Goal: Information Seeking & Learning: Learn about a topic

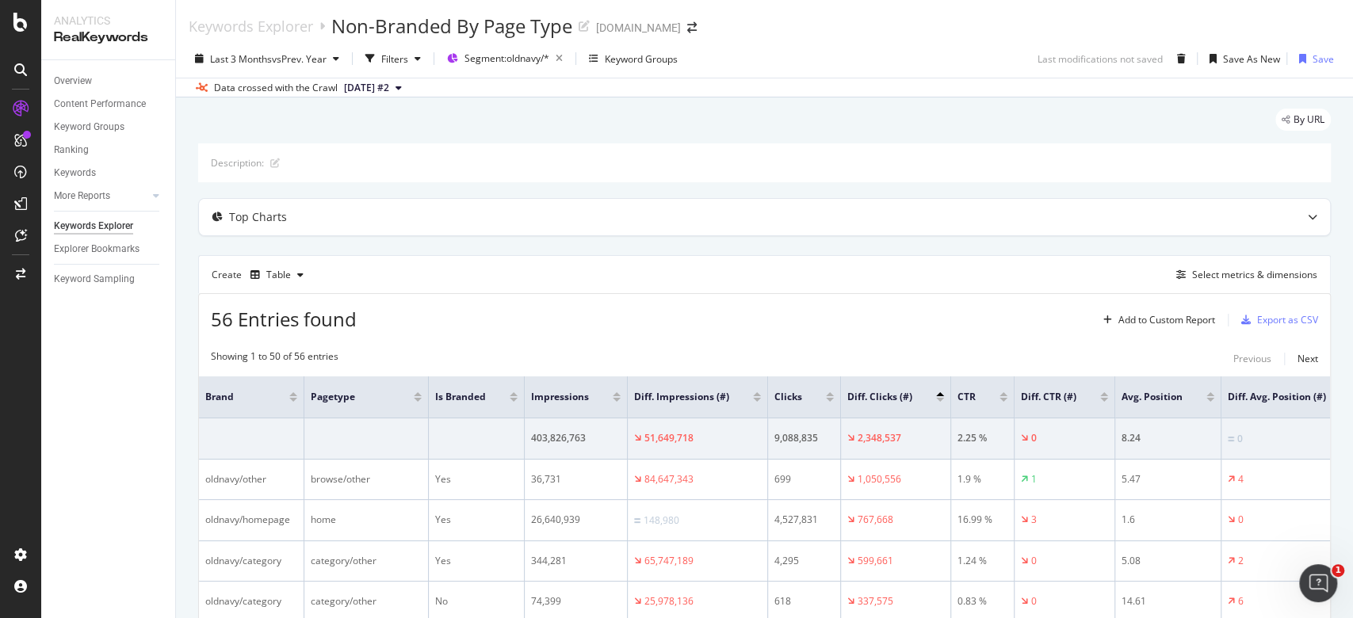
scroll to position [105, 0]
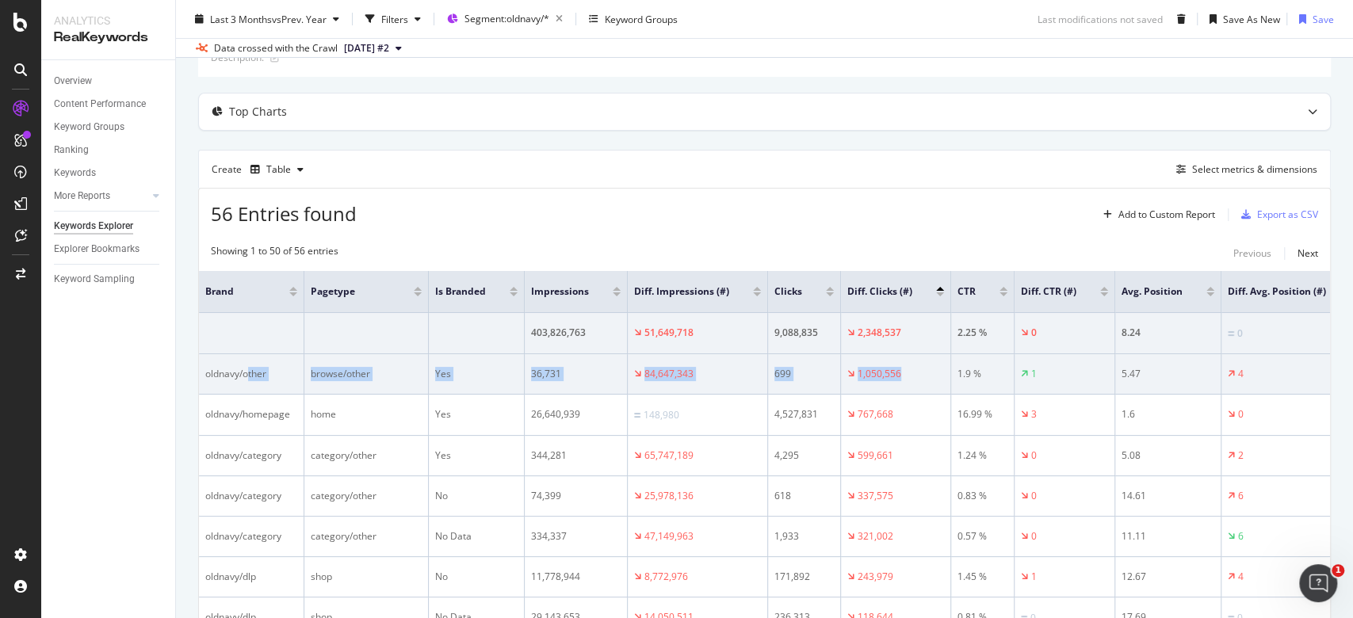
drag, startPoint x: 907, startPoint y: 364, endPoint x: 247, endPoint y: 379, distance: 660.2
click at [247, 379] on tr "oldnavy/other browse/other Yes 36,731 84,647,343 699 1,050,556 1.9 % 1 5.47 4" at bounding box center [781, 374] width 1165 height 40
click at [414, 369] on div "browse/other" at bounding box center [366, 374] width 111 height 14
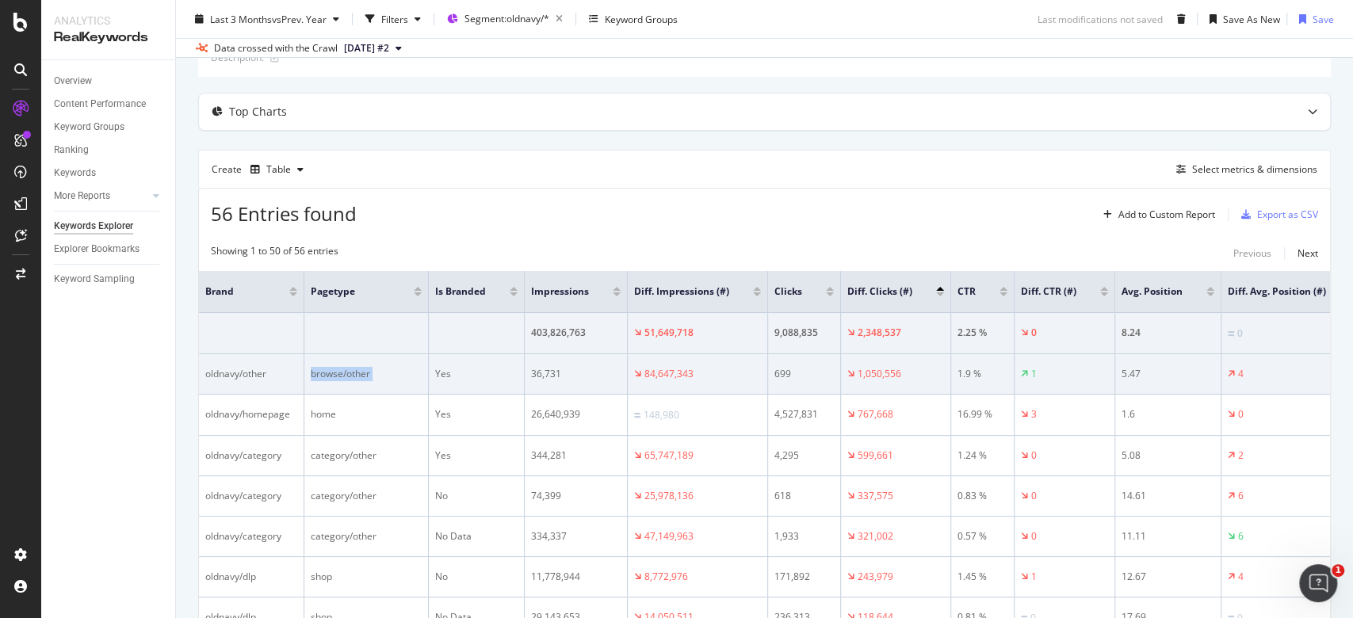
click at [414, 369] on div "browse/other" at bounding box center [366, 374] width 111 height 14
drag, startPoint x: 918, startPoint y: 369, endPoint x: 206, endPoint y: 384, distance: 712.5
click at [206, 384] on tr "oldnavy/other browse/other Yes 36,731 84,647,343 699 1,050,556 1.9 % 1 5.47 4" at bounding box center [781, 374] width 1165 height 40
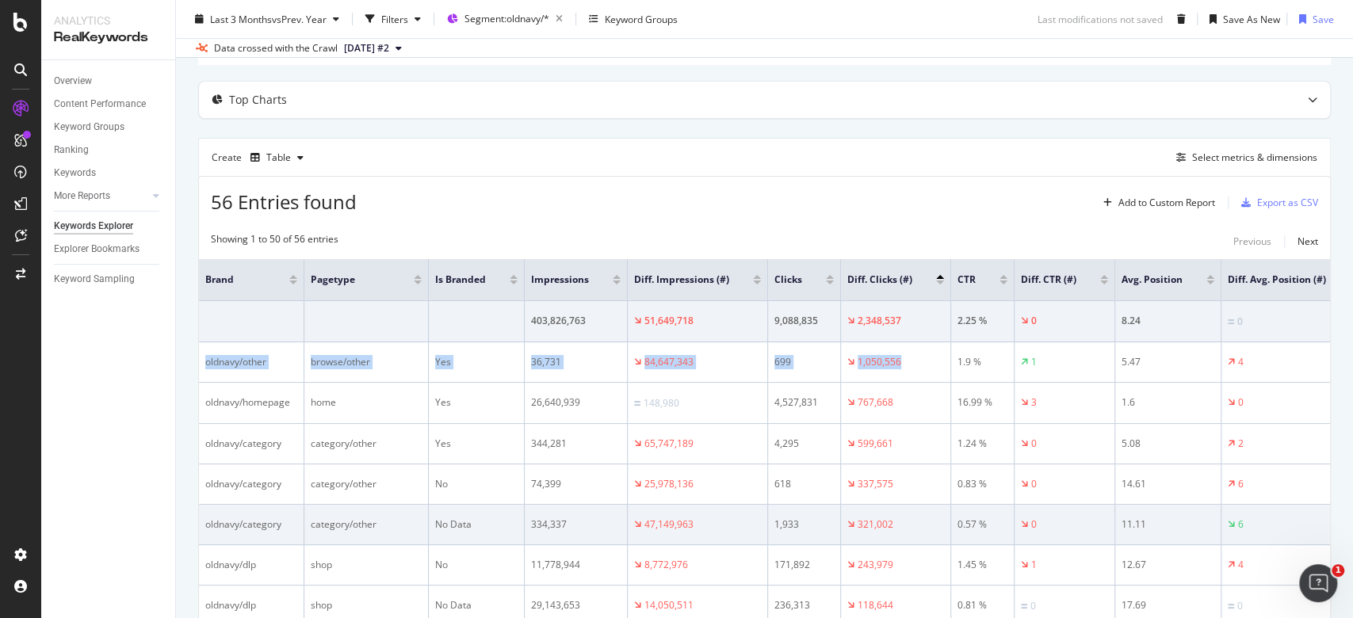
scroll to position [211, 0]
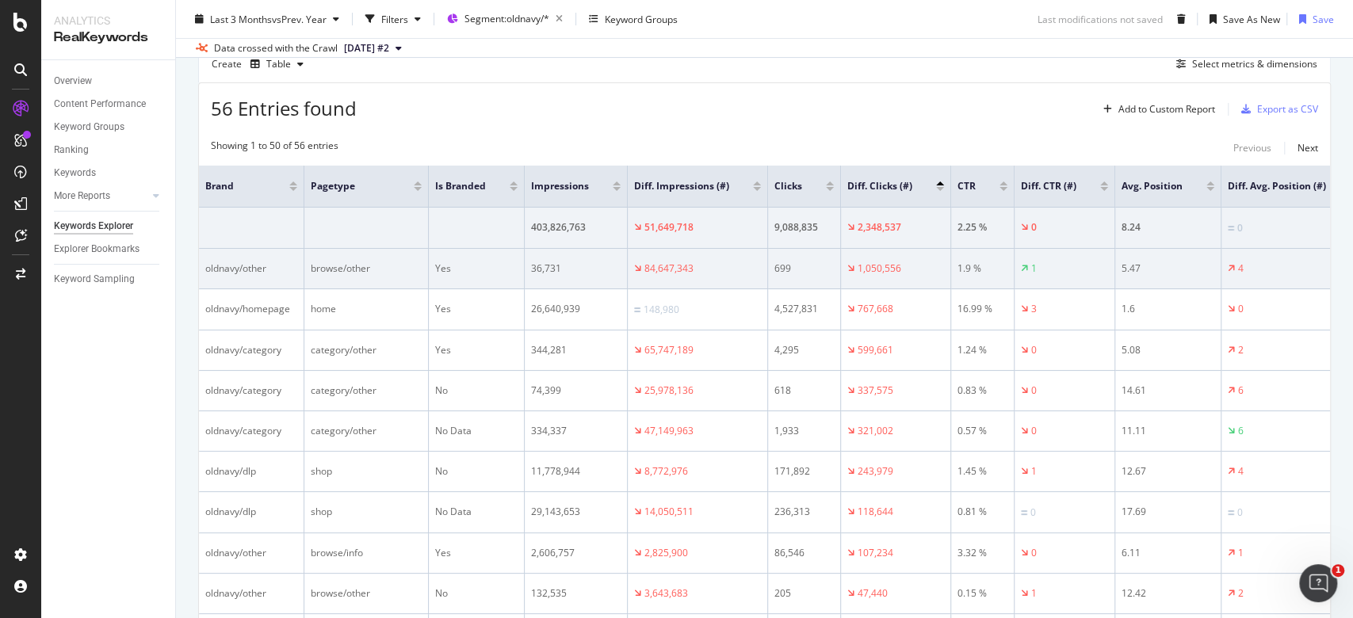
click at [900, 265] on div "1,050,556" at bounding box center [895, 268] width 97 height 14
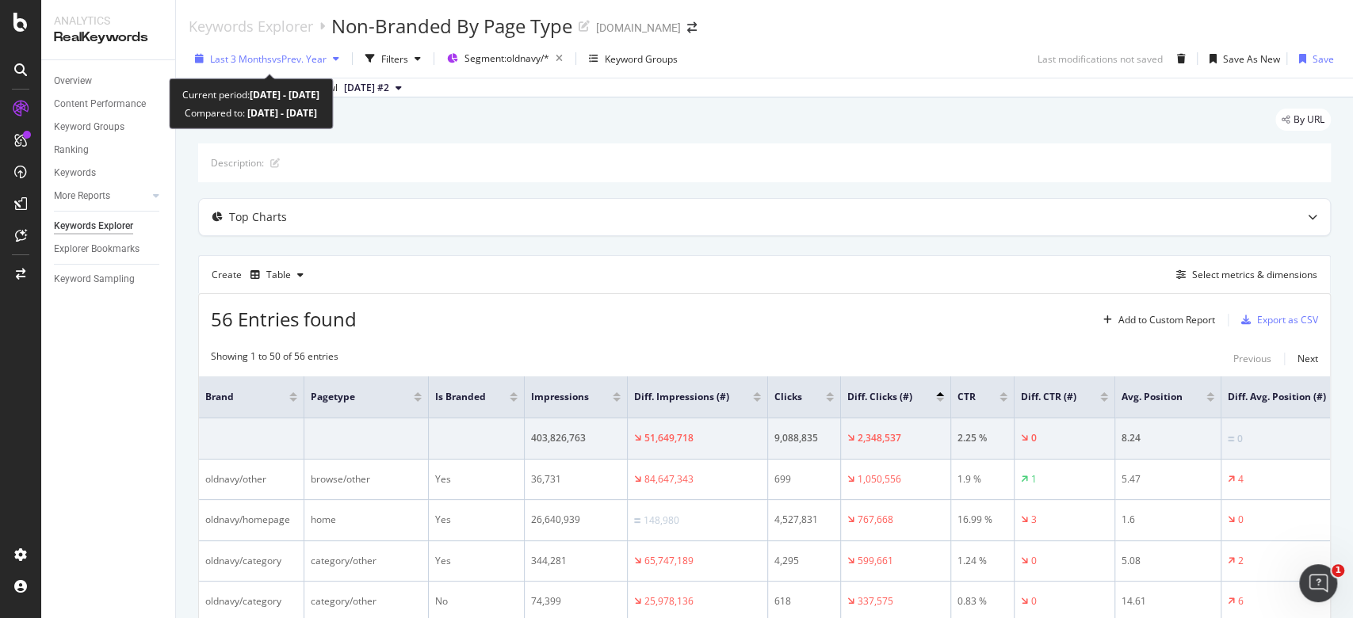
click at [306, 53] on span "vs Prev. Year" at bounding box center [299, 58] width 55 height 13
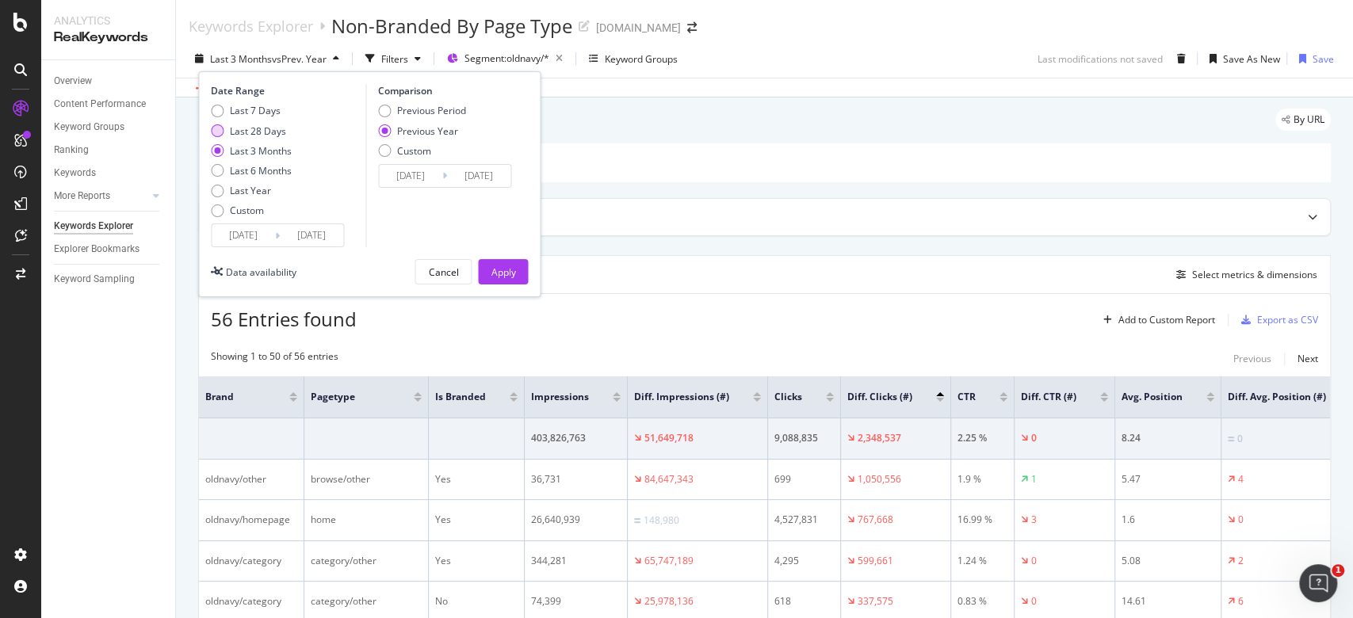
click at [278, 128] on div "Last 28 Days" at bounding box center [258, 130] width 56 height 13
type input "2025/09/07"
type input "2024/09/08"
click at [507, 268] on div "Apply" at bounding box center [502, 271] width 25 height 13
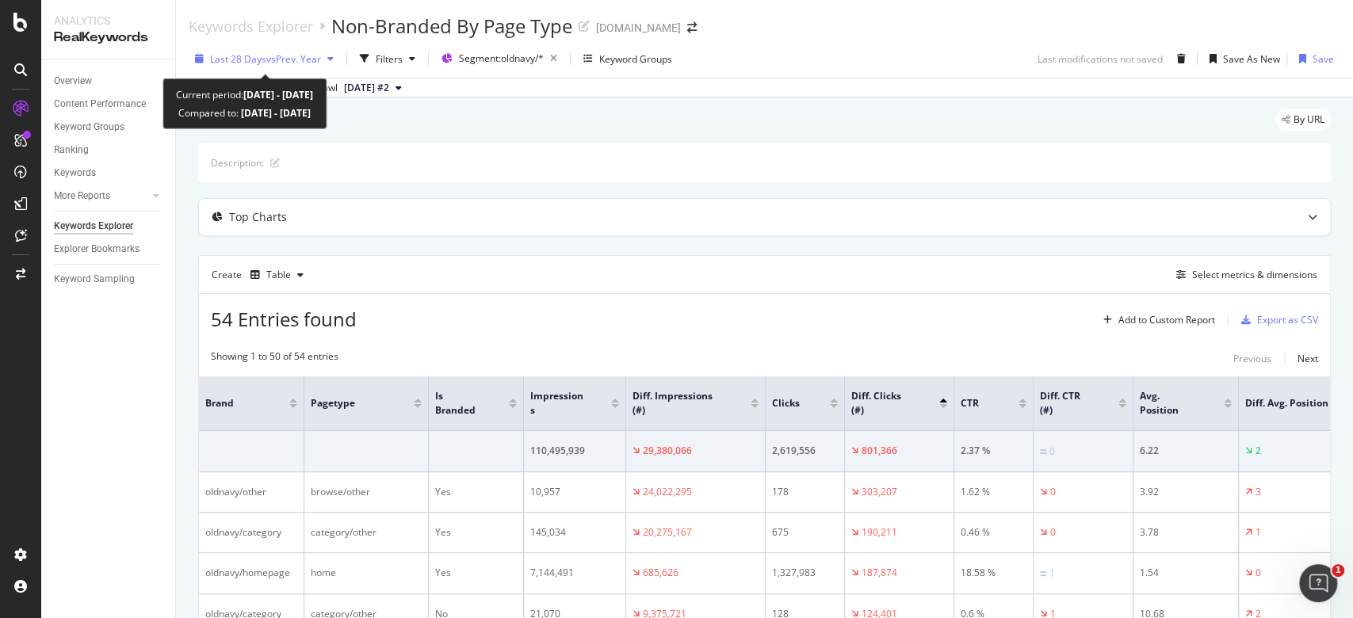
click at [323, 59] on div "button" at bounding box center [330, 59] width 19 height 10
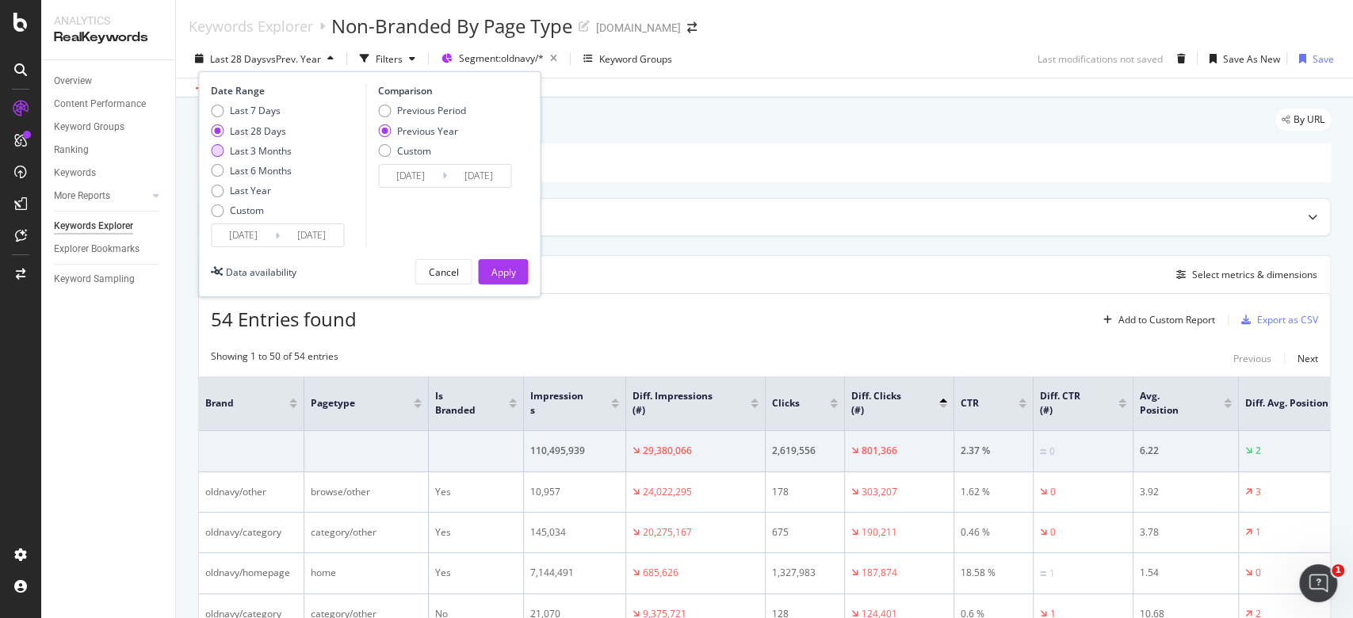
click at [281, 150] on div "Last 3 Months" at bounding box center [261, 150] width 62 height 13
type input "2025/07/05"
type input "2024/07/06"
click at [498, 273] on div "Apply" at bounding box center [502, 271] width 25 height 13
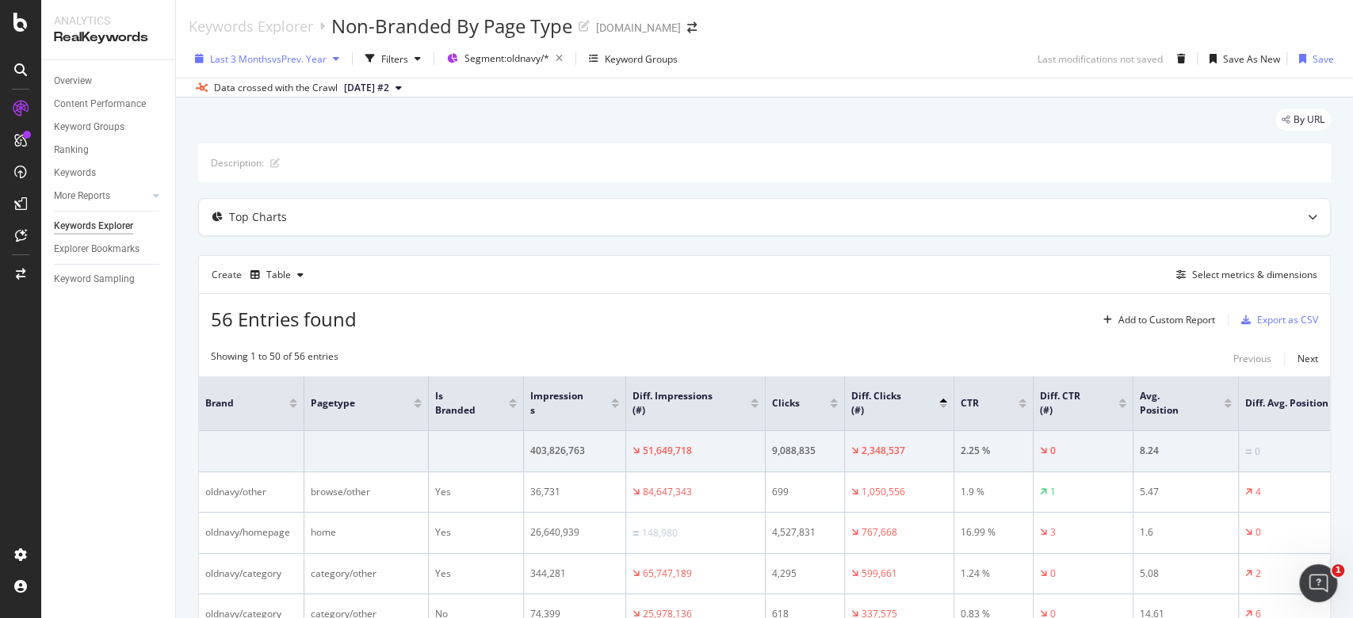
click at [304, 48] on div "Last 3 Months vs Prev. Year" at bounding box center [267, 59] width 157 height 24
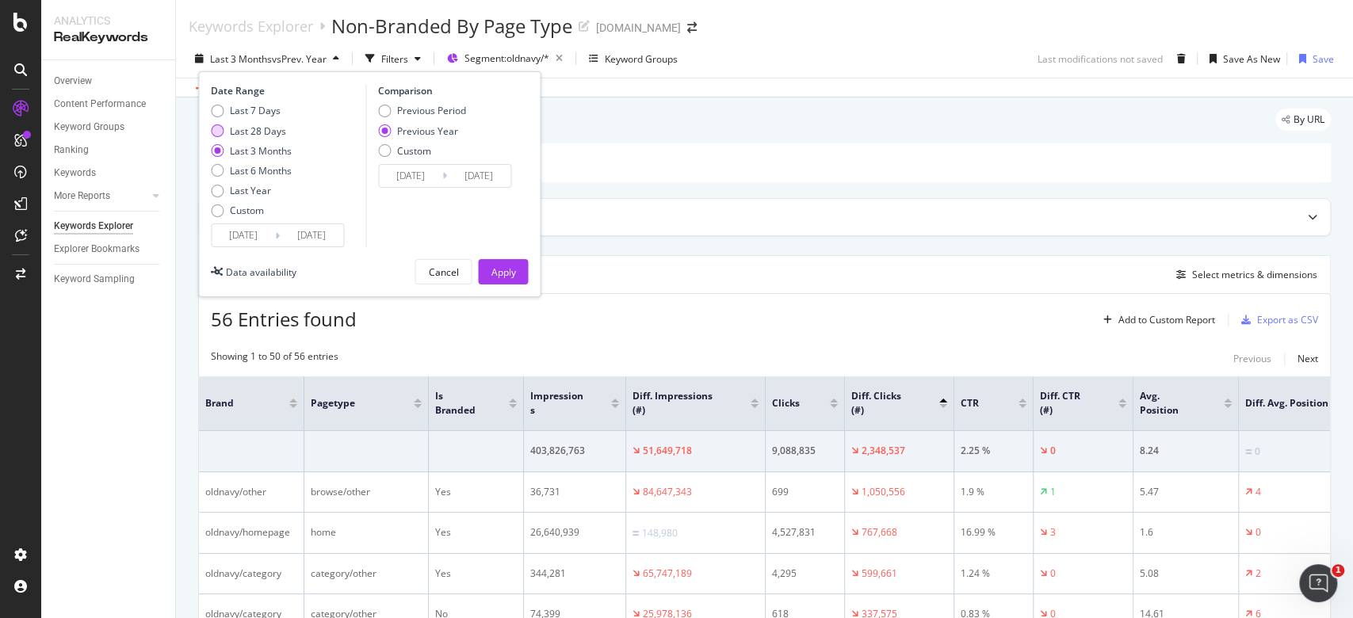
click at [273, 131] on div "Last 28 Days" at bounding box center [258, 130] width 56 height 13
type input "2025/09/07"
type input "2024/09/08"
click at [507, 268] on div "Apply" at bounding box center [502, 271] width 25 height 13
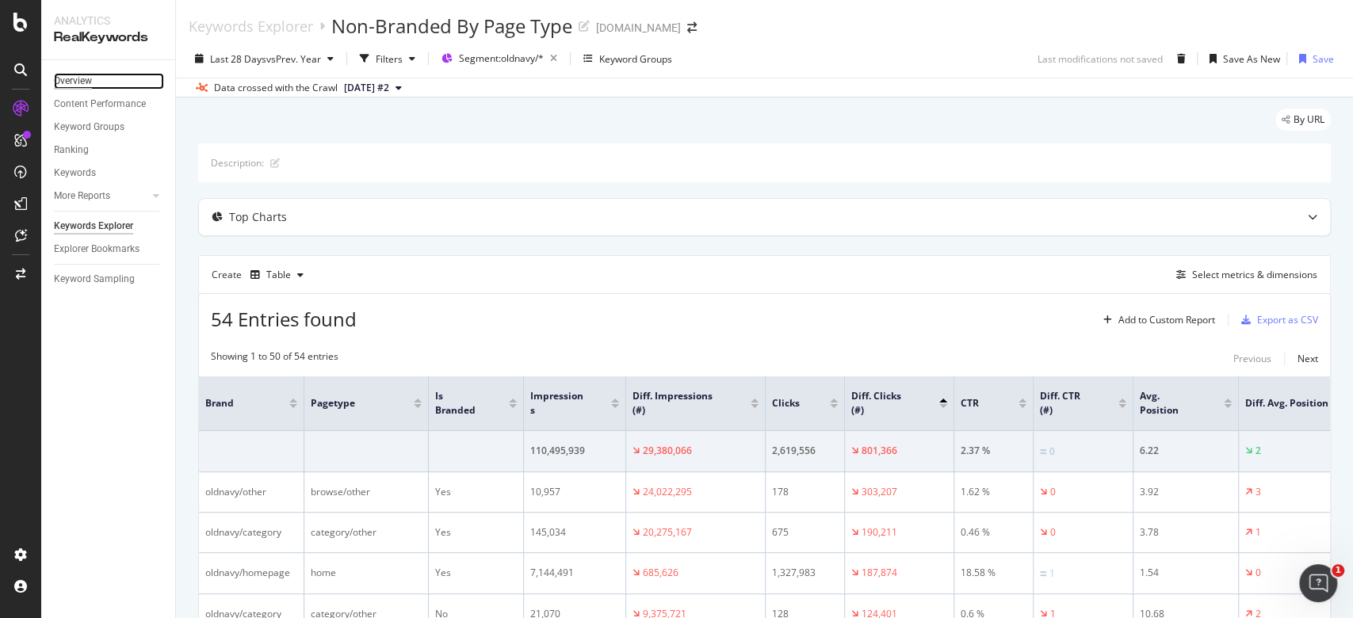
click at [77, 74] on div "Overview" at bounding box center [73, 81] width 38 height 17
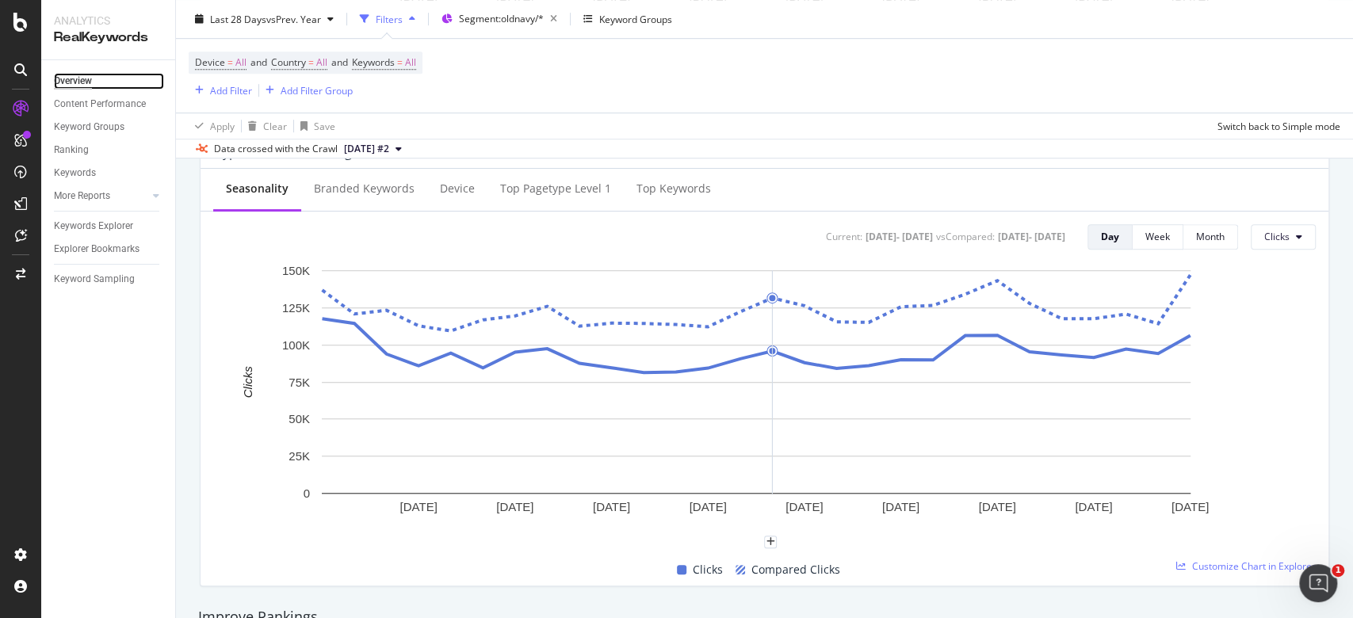
scroll to position [105, 0]
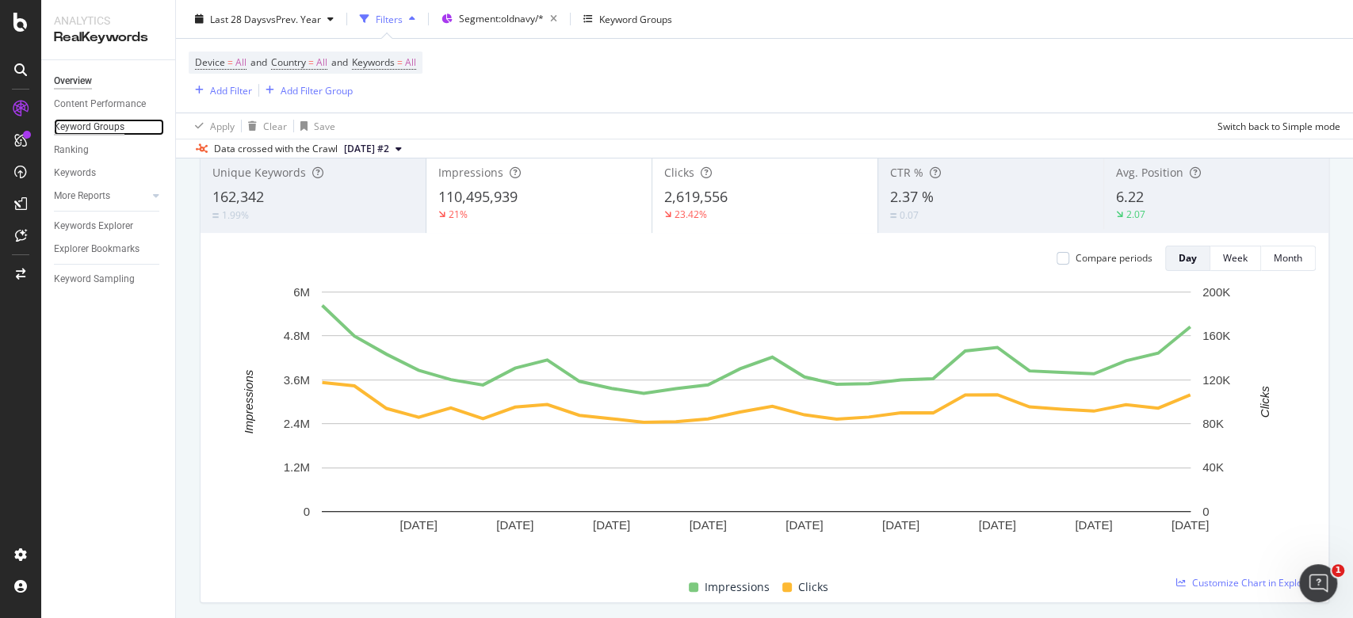
click at [93, 126] on div "Keyword Groups" at bounding box center [89, 127] width 71 height 17
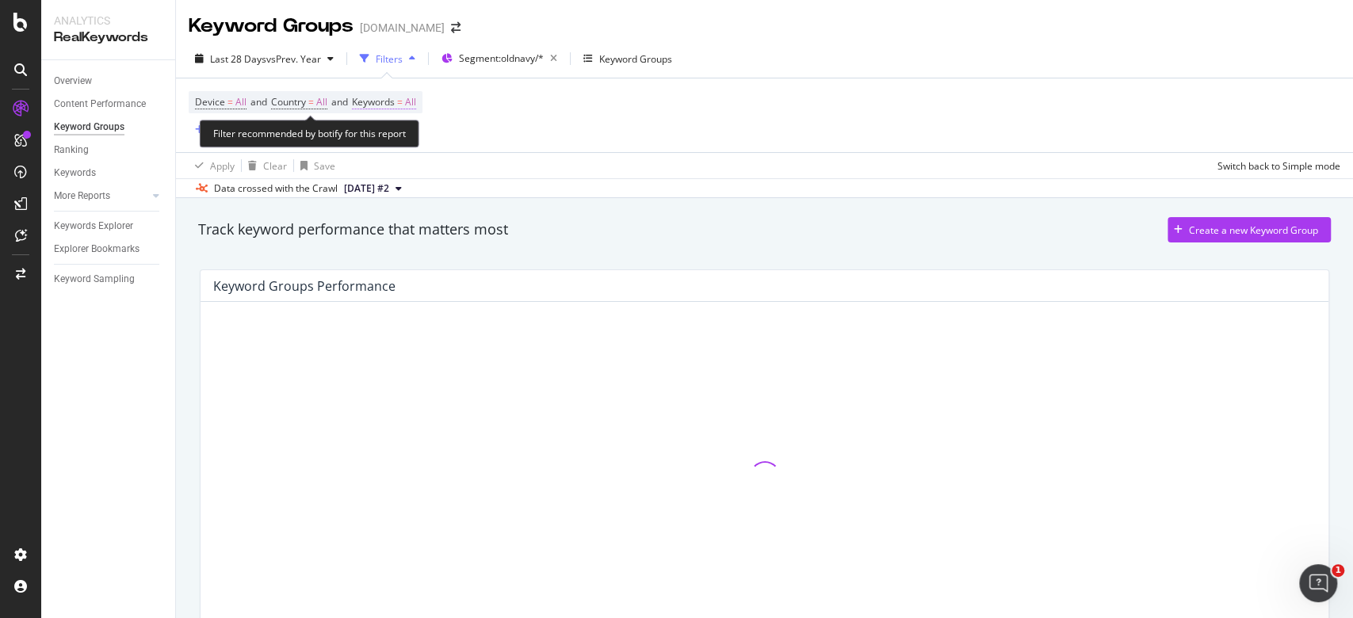
click at [412, 98] on span "Keywords = All" at bounding box center [384, 102] width 64 height 14
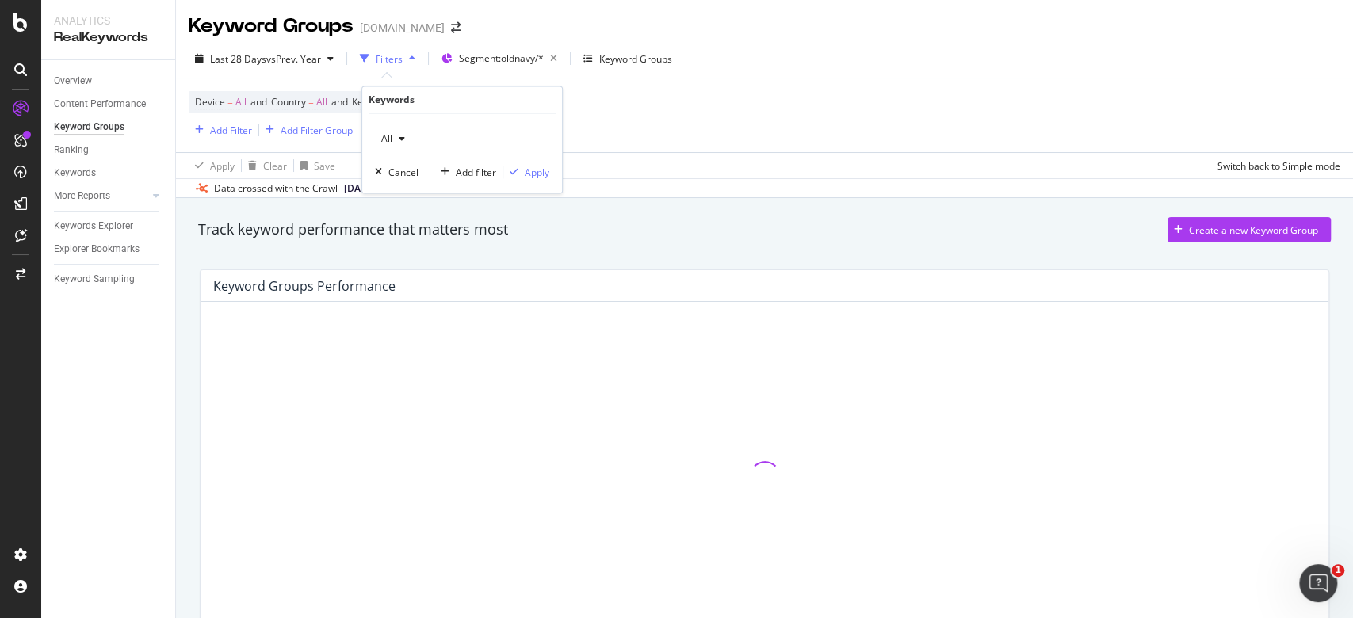
click at [387, 128] on div "All" at bounding box center [393, 140] width 36 height 24
click at [433, 193] on span "Branded" at bounding box center [469, 193] width 162 height 14
click at [539, 168] on div "Apply" at bounding box center [537, 172] width 25 height 13
click at [531, 127] on div "Device = All and Country = All and Keywords = Branded Add Filter Add Filter Gro…" at bounding box center [764, 115] width 1151 height 74
click at [238, 132] on div "Add Filter" at bounding box center [231, 130] width 42 height 13
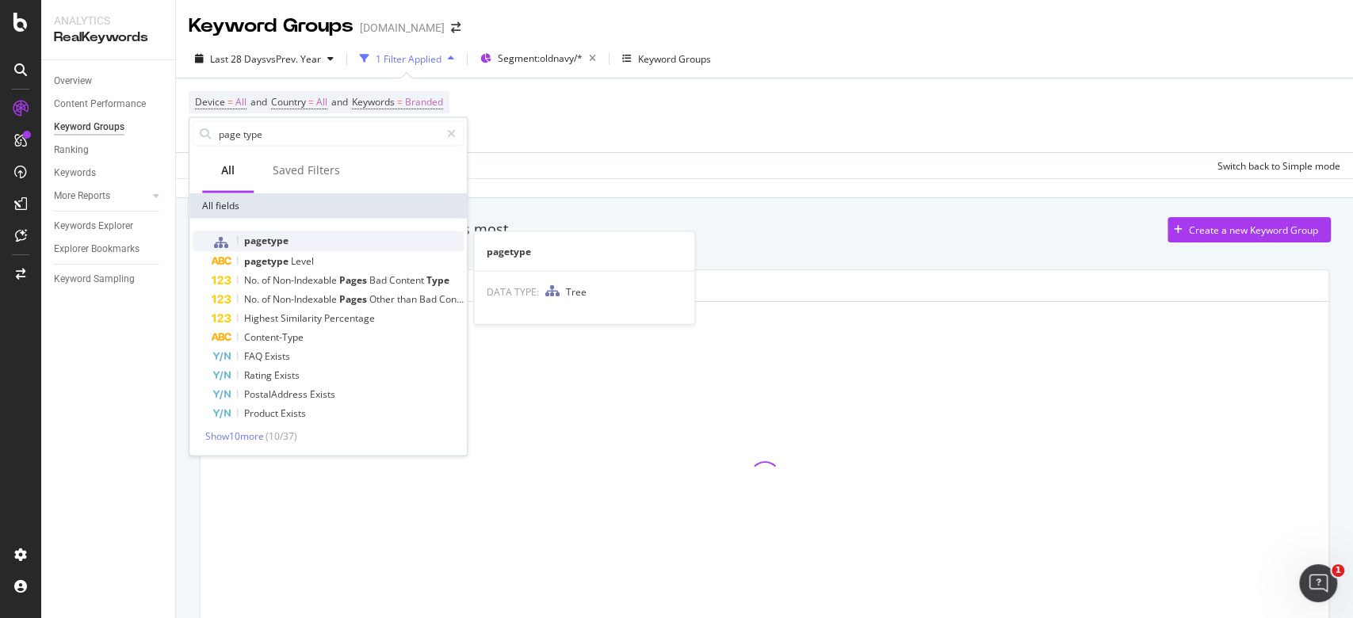
type input "page type"
click at [302, 239] on div "pagetype" at bounding box center [338, 241] width 252 height 21
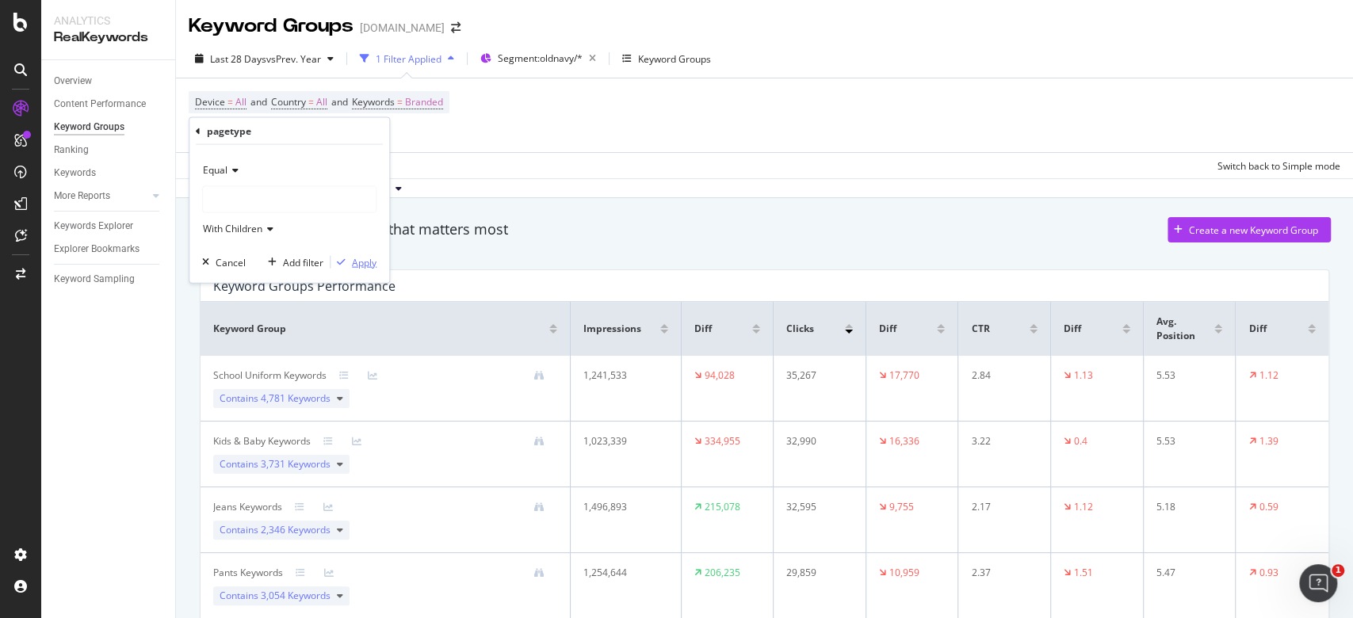
click at [365, 259] on div "Apply" at bounding box center [364, 261] width 25 height 13
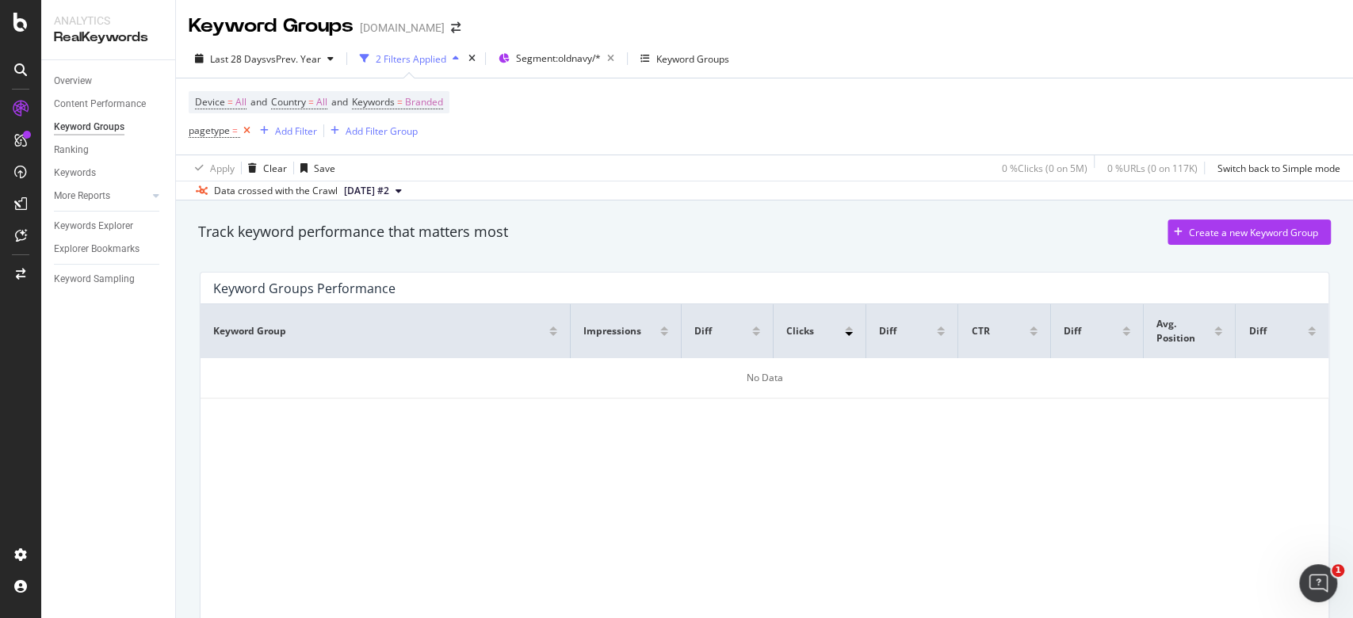
click at [246, 124] on icon at bounding box center [246, 131] width 13 height 16
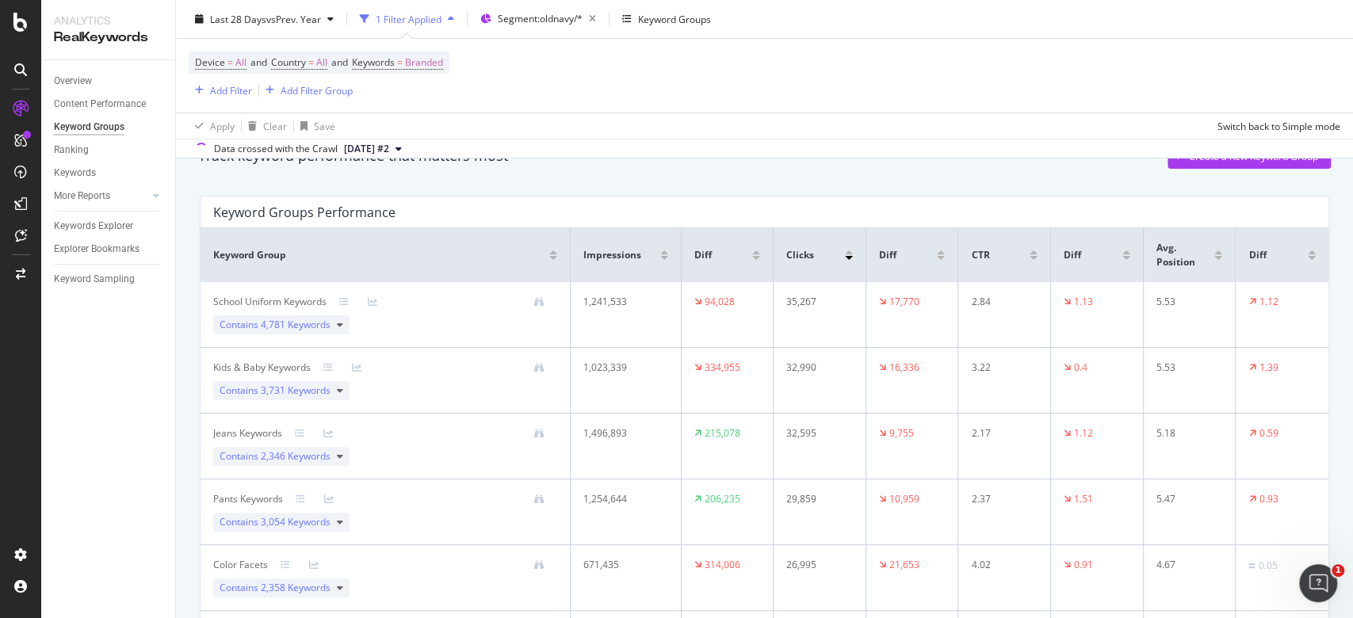
scroll to position [105, 0]
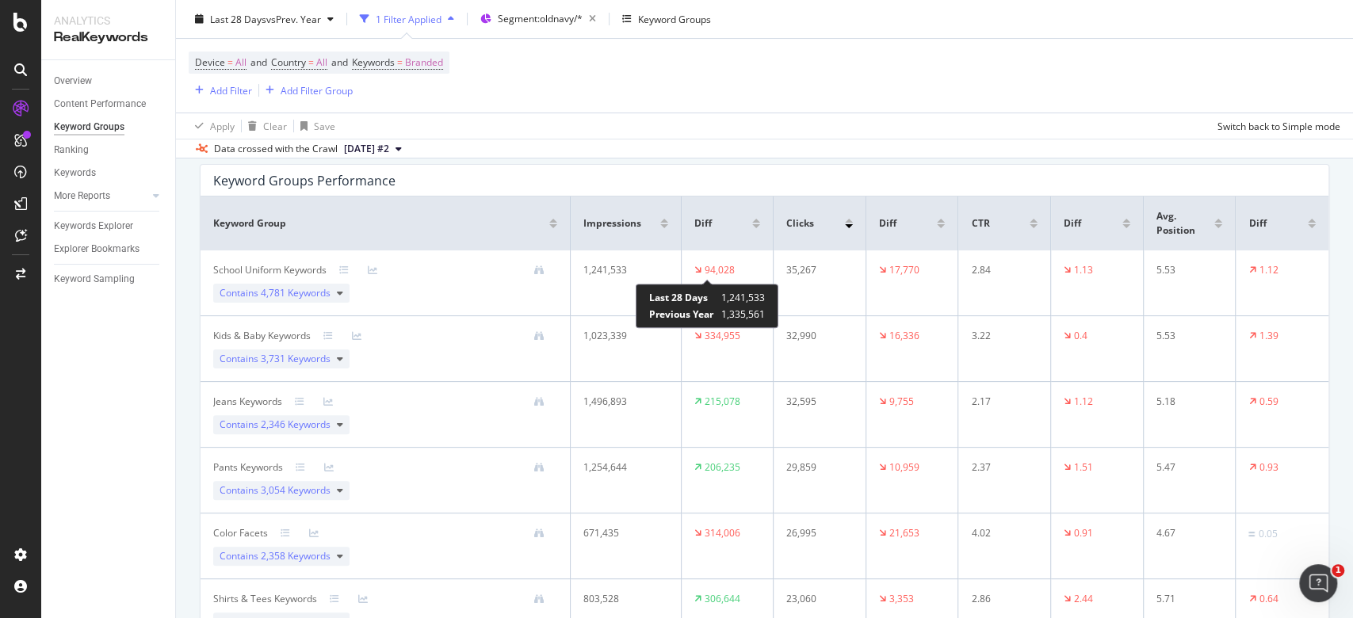
click at [717, 264] on div "94,028" at bounding box center [719, 270] width 30 height 14
click at [881, 260] on td "17,770" at bounding box center [912, 283] width 93 height 66
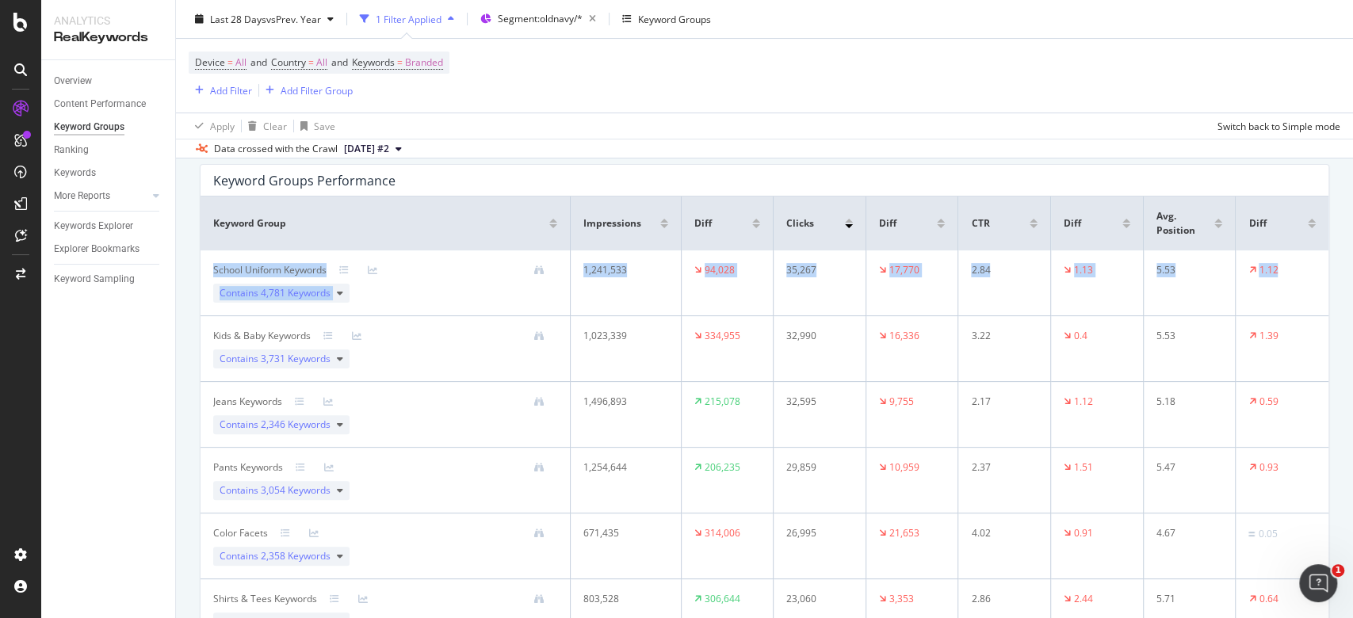
drag, startPoint x: 1289, startPoint y: 273, endPoint x: 399, endPoint y: 202, distance: 892.7
click at [209, 261] on tr "School Uniform Keywords Contains 4,781 Keywords 1,241,533 94,028 35,267 17,770 …" at bounding box center [764, 283] width 1128 height 66
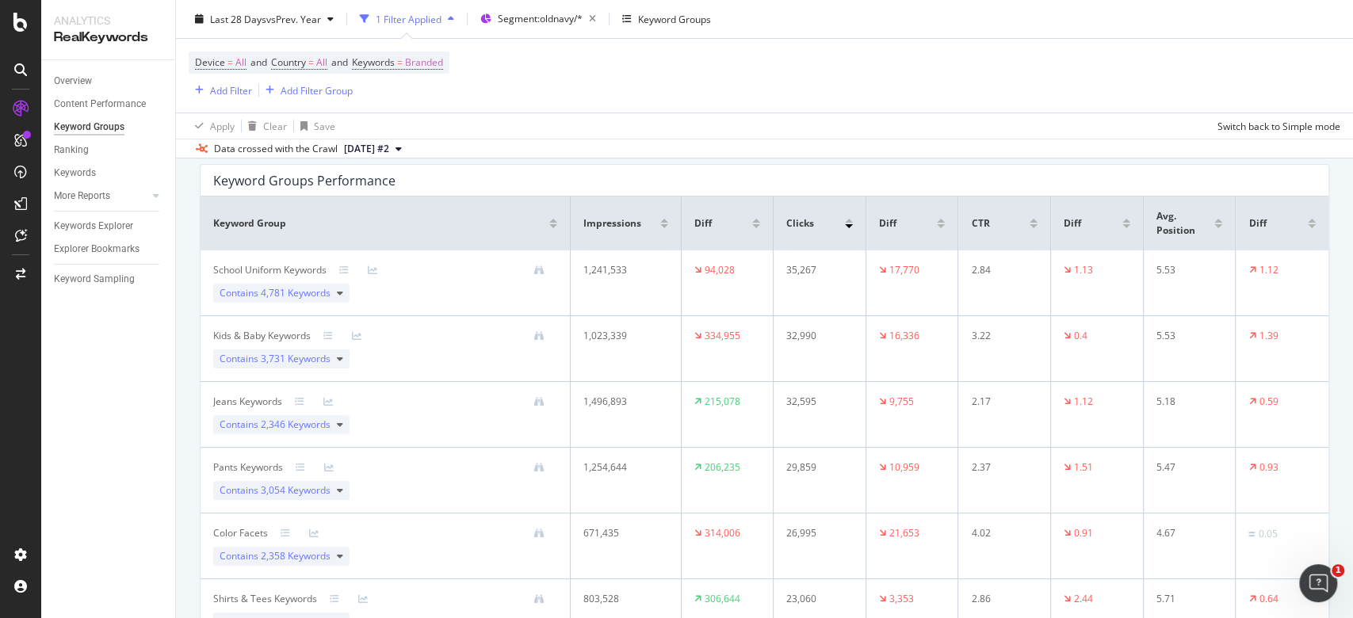
click at [587, 169] on div "Keyword Groups Performance" at bounding box center [764, 181] width 1128 height 32
click at [343, 290] on div "Contains 4,781 Keywords" at bounding box center [281, 293] width 136 height 19
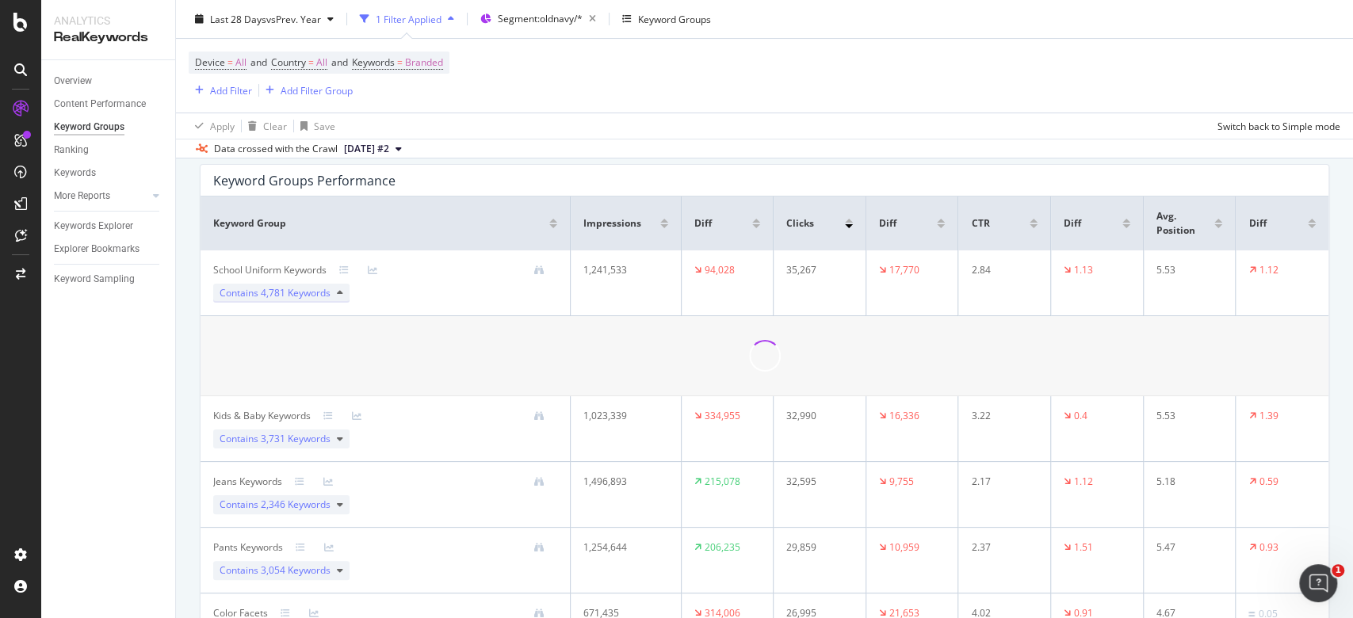
click at [339, 292] on icon at bounding box center [340, 293] width 6 height 10
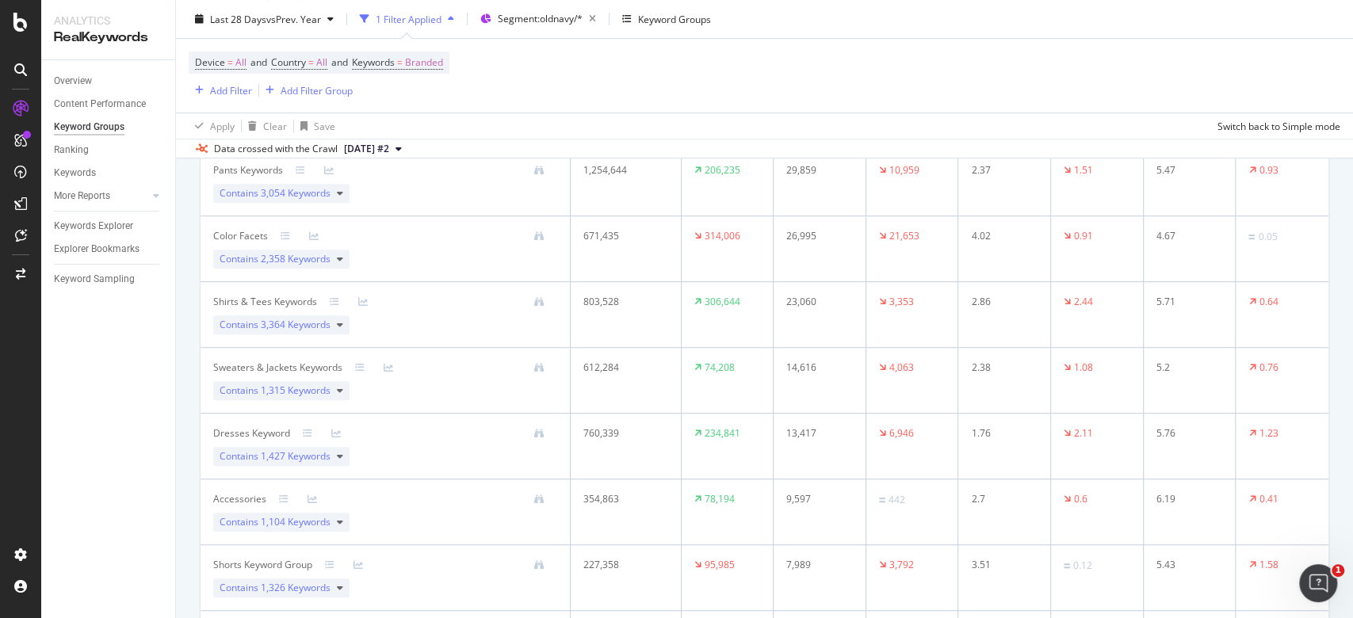
scroll to position [0, 0]
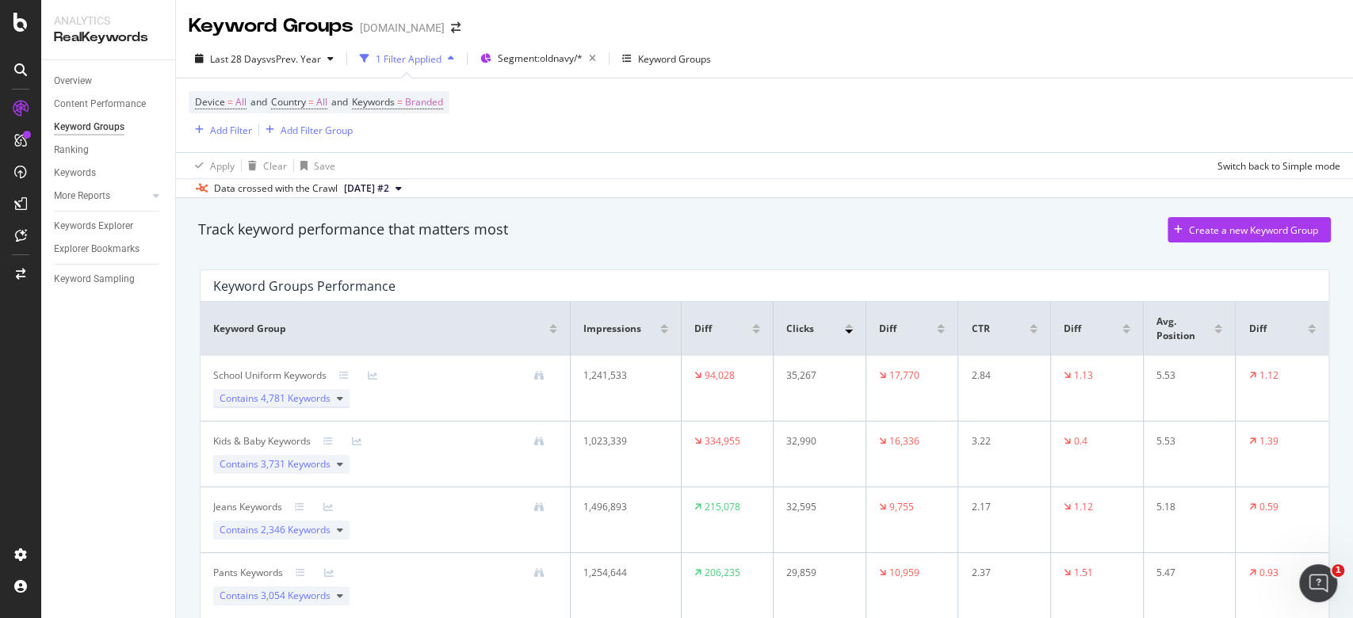
click at [335, 396] on div "Contains 4,781 Keywords" at bounding box center [281, 398] width 136 height 19
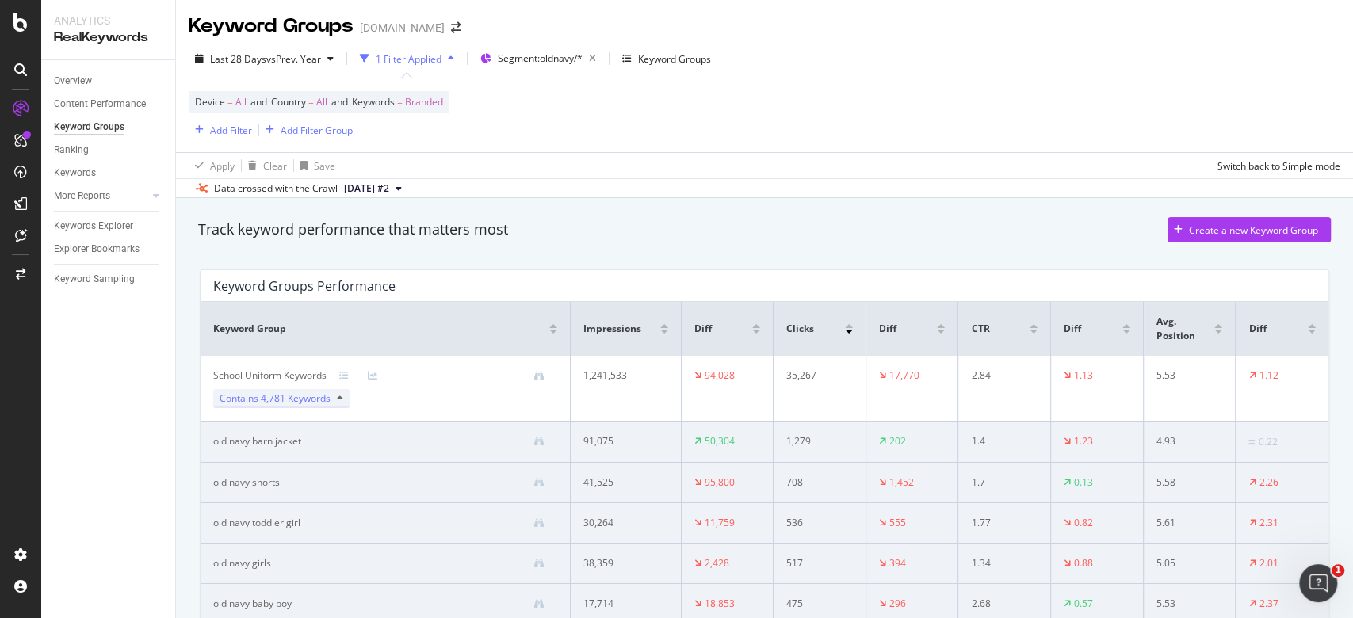
click at [343, 401] on div "Contains 4,781 Keywords" at bounding box center [281, 398] width 136 height 19
